Goal: Information Seeking & Learning: Learn about a topic

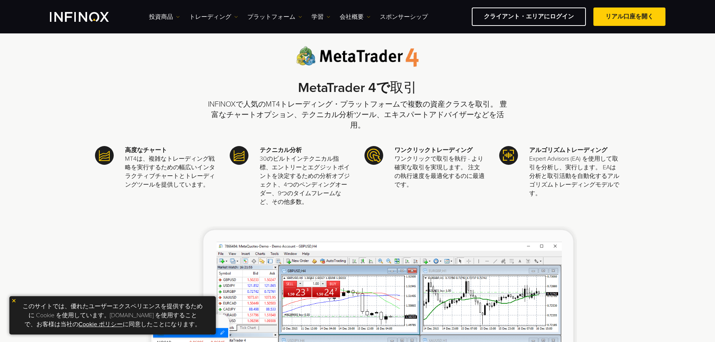
scroll to position [375, 0]
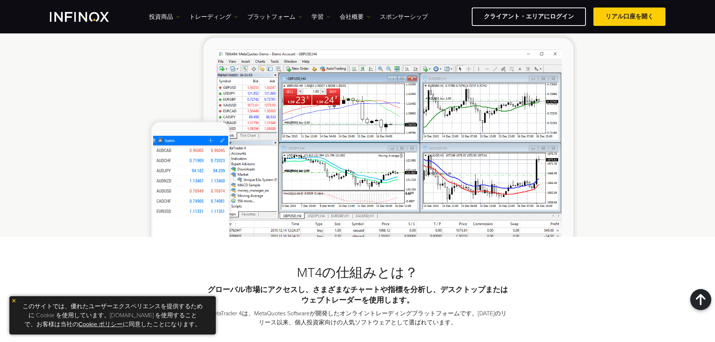
click at [629, 17] on span at bounding box center [629, 17] width 0 height 0
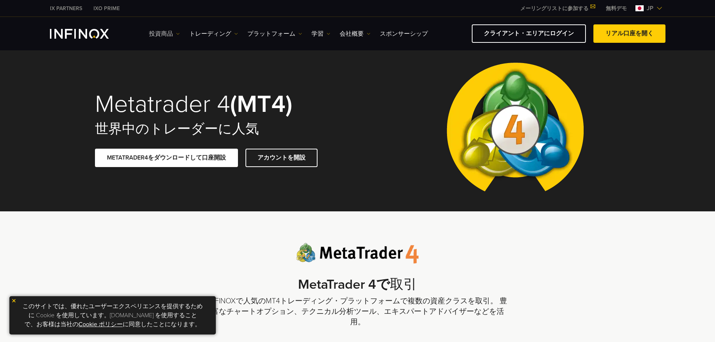
click at [177, 32] on img at bounding box center [178, 34] width 4 height 4
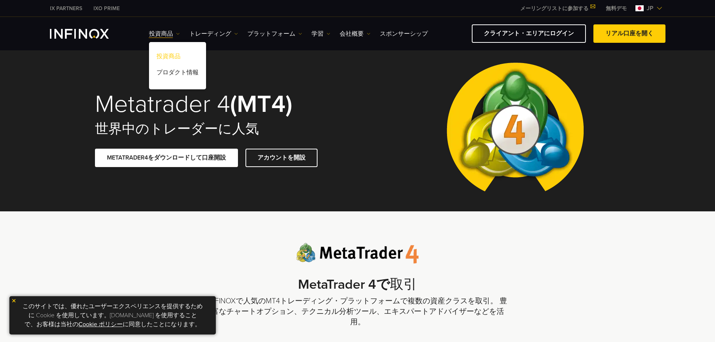
click at [172, 50] on link "投資商品" at bounding box center [177, 58] width 57 height 16
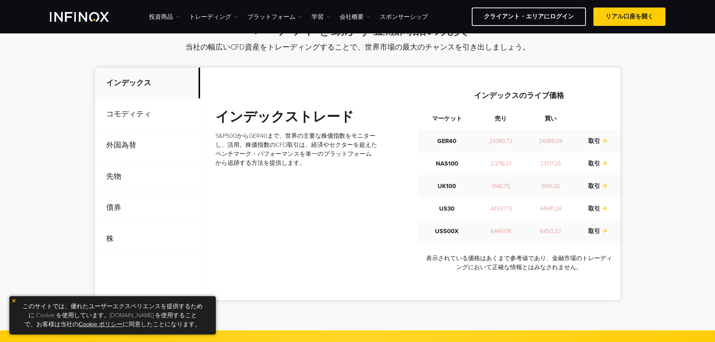
scroll to position [263, 0]
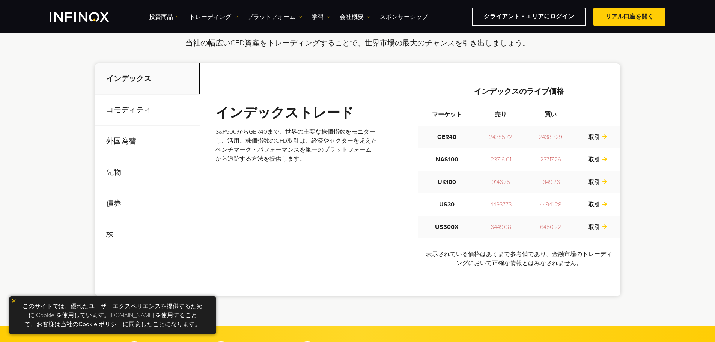
click at [149, 143] on p "外国為替" at bounding box center [147, 141] width 105 height 31
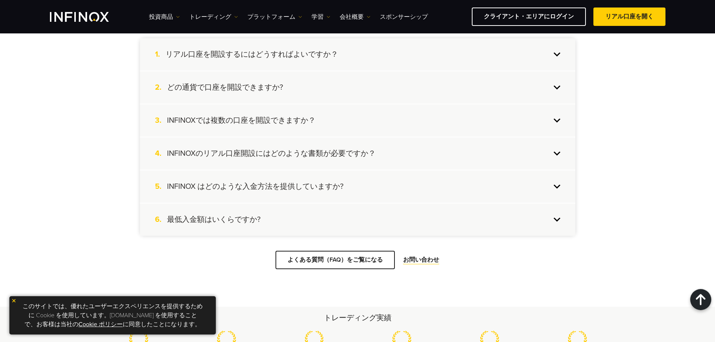
scroll to position [713, 0]
click at [556, 152] on div "4. INFINOXのリアル口座開設にはどのような書類が必要ですか？" at bounding box center [357, 153] width 435 height 32
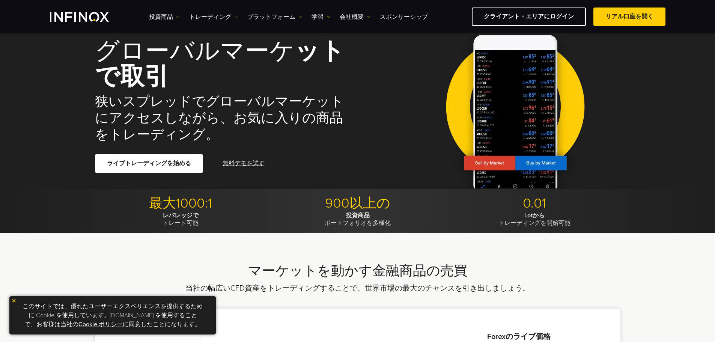
scroll to position [0, 0]
